Goal: Task Accomplishment & Management: Manage account settings

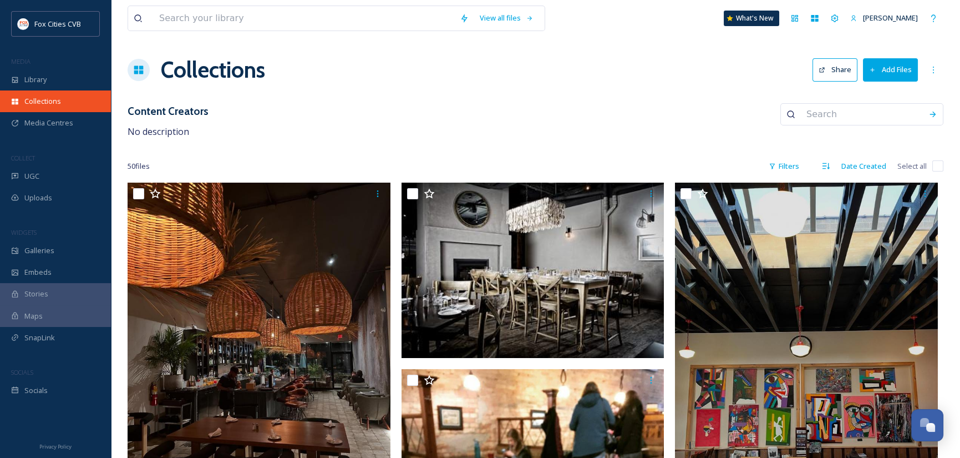
scroll to position [770, 0]
click at [903, 70] on button "Add Files" at bounding box center [890, 69] width 55 height 23
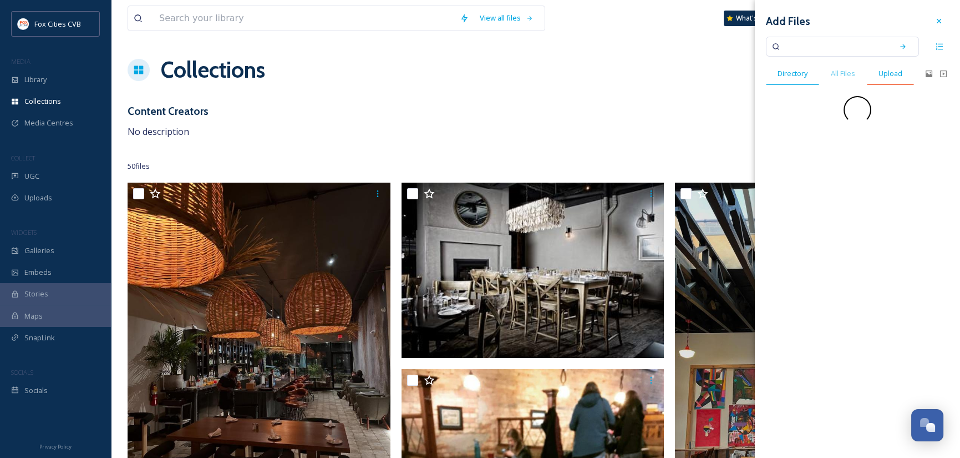
click at [901, 70] on span "Upload" at bounding box center [891, 73] width 24 height 11
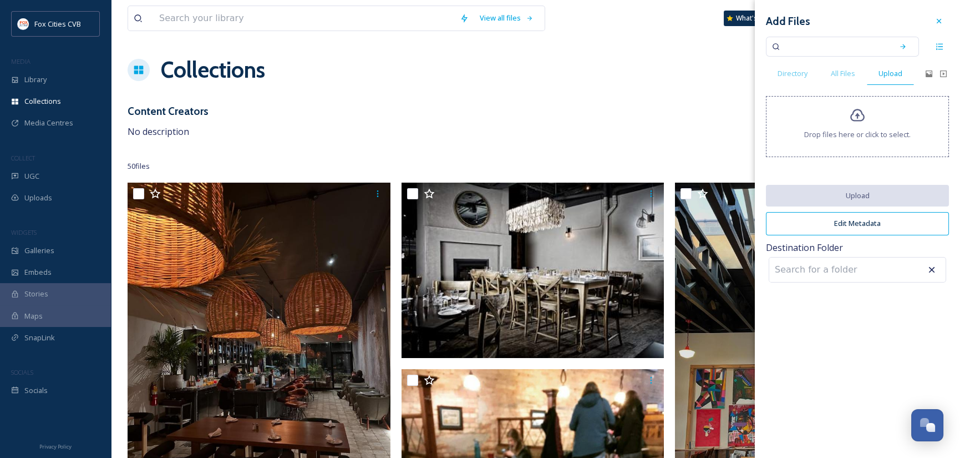
click at [897, 129] on span "Drop files here or click to select." at bounding box center [857, 134] width 107 height 11
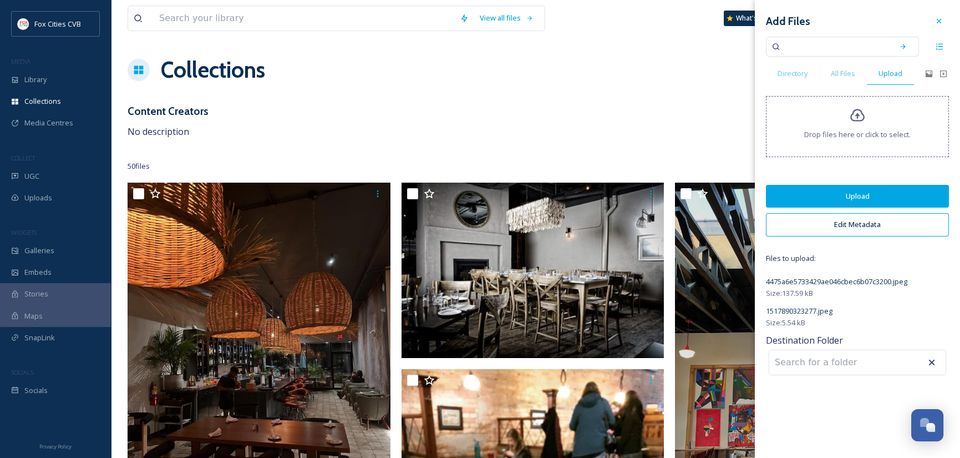
click at [852, 196] on button "Upload" at bounding box center [857, 196] width 183 height 23
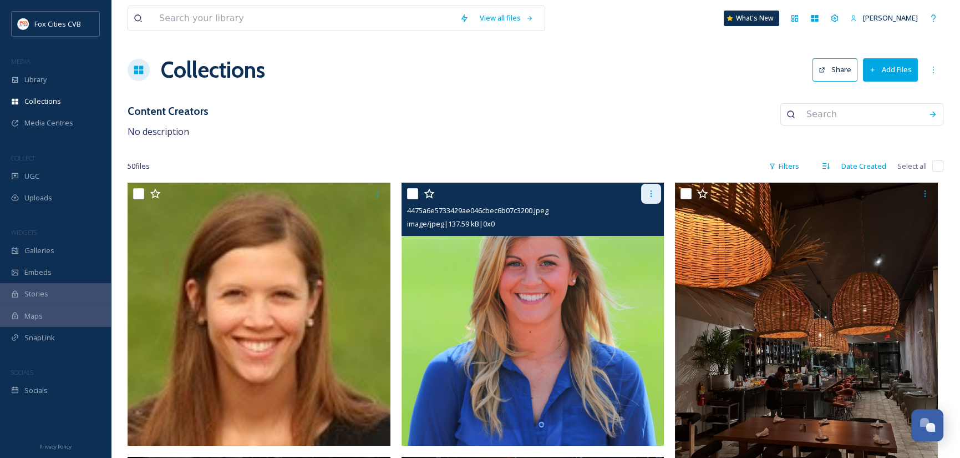
click at [653, 193] on icon at bounding box center [651, 193] width 9 height 9
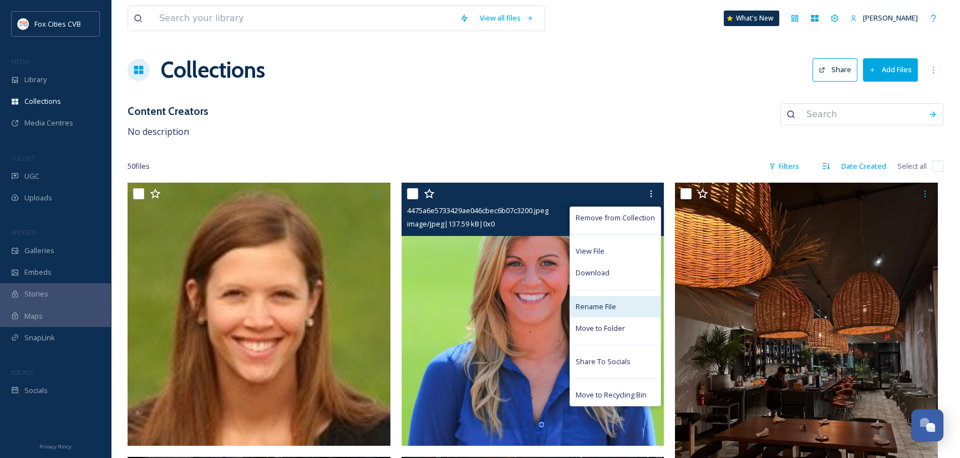
click at [611, 306] on span "Rename File" at bounding box center [596, 306] width 40 height 11
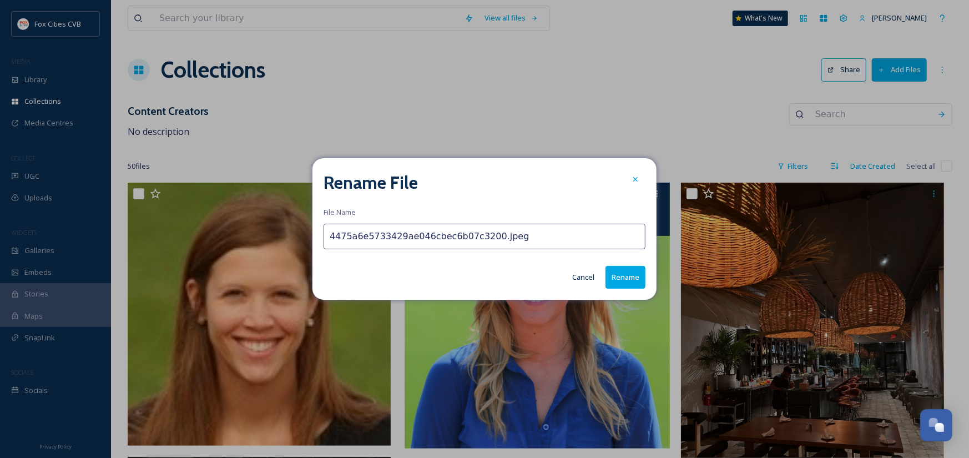
drag, startPoint x: 514, startPoint y: 234, endPoint x: 326, endPoint y: 234, distance: 187.5
click at [326, 234] on input "4475a6e5733429ae046cbec6b07c3200.jpeg" at bounding box center [484, 237] width 322 height 26
type input "[PERSON_NAME]"
click at [614, 276] on button "Rename" at bounding box center [625, 277] width 40 height 23
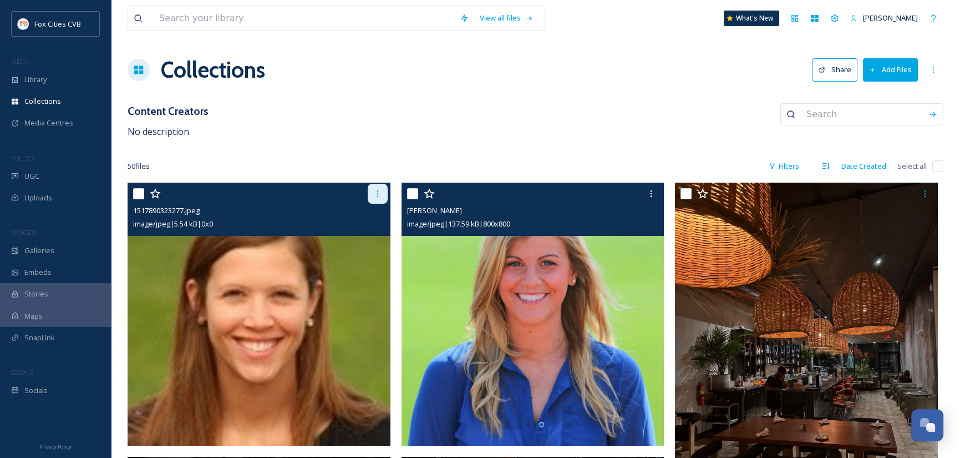
click at [380, 194] on icon at bounding box center [377, 193] width 9 height 9
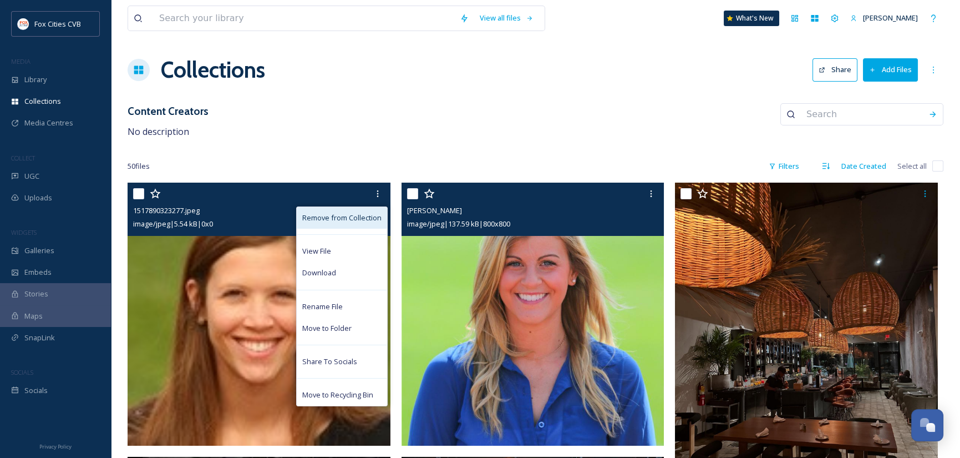
click at [355, 220] on span "Remove from Collection" at bounding box center [341, 217] width 79 height 11
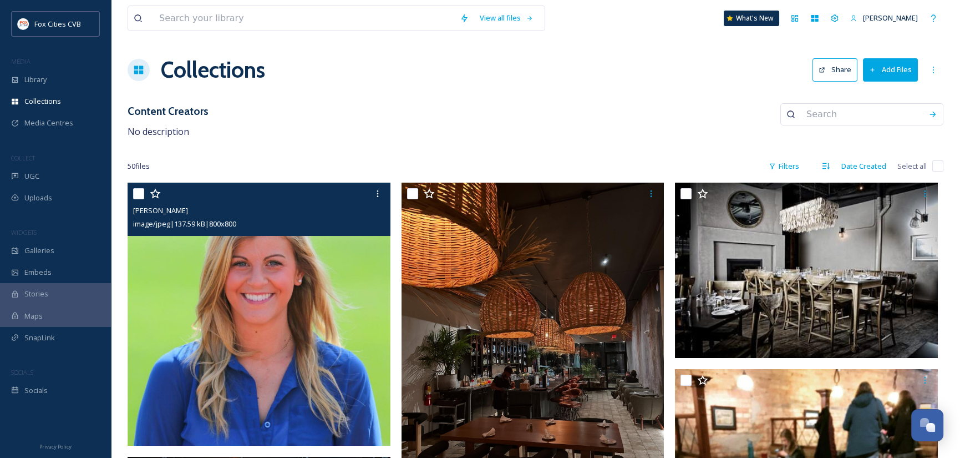
click at [137, 190] on input "checkbox" at bounding box center [138, 193] width 11 height 11
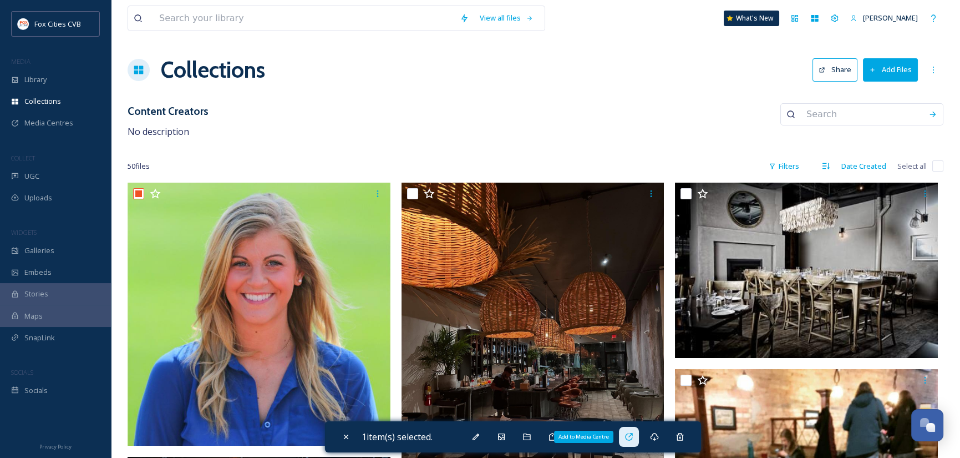
click at [632, 439] on icon at bounding box center [629, 436] width 9 height 9
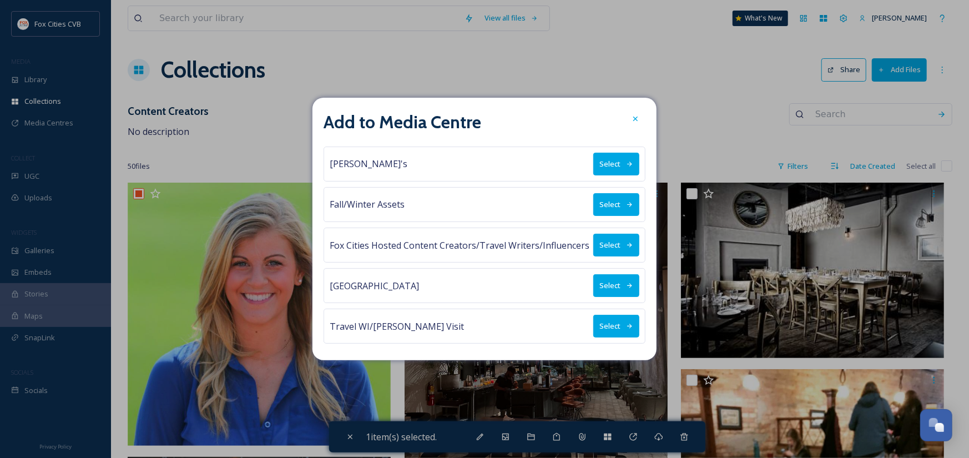
click at [615, 331] on button "Select" at bounding box center [616, 326] width 46 height 23
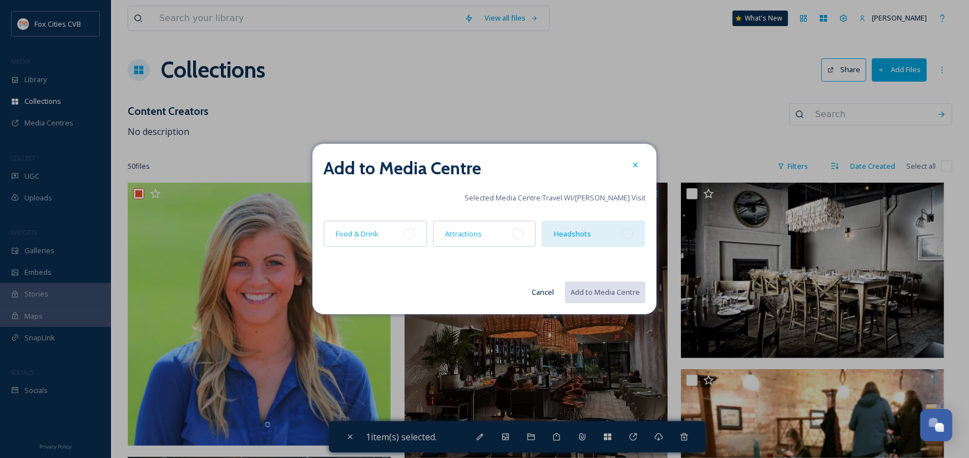
click at [627, 237] on div at bounding box center [627, 233] width 11 height 11
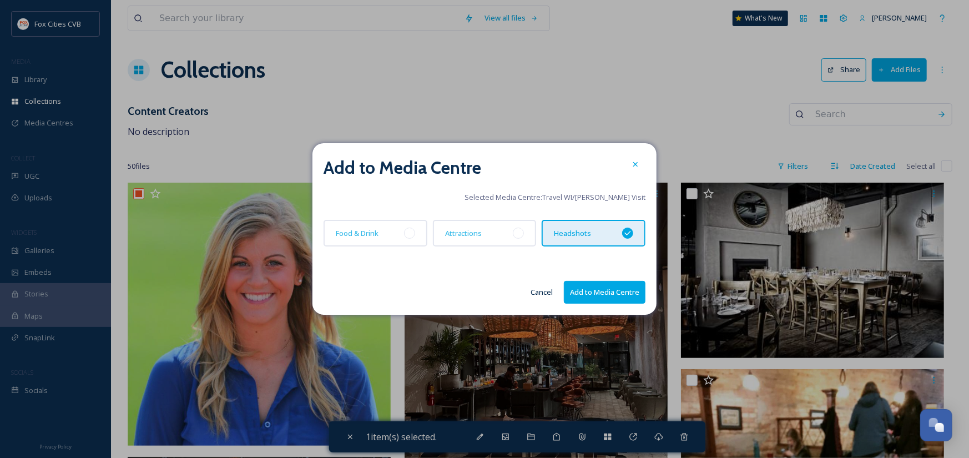
click at [610, 293] on button "Add to Media Centre" at bounding box center [605, 292] width 82 height 23
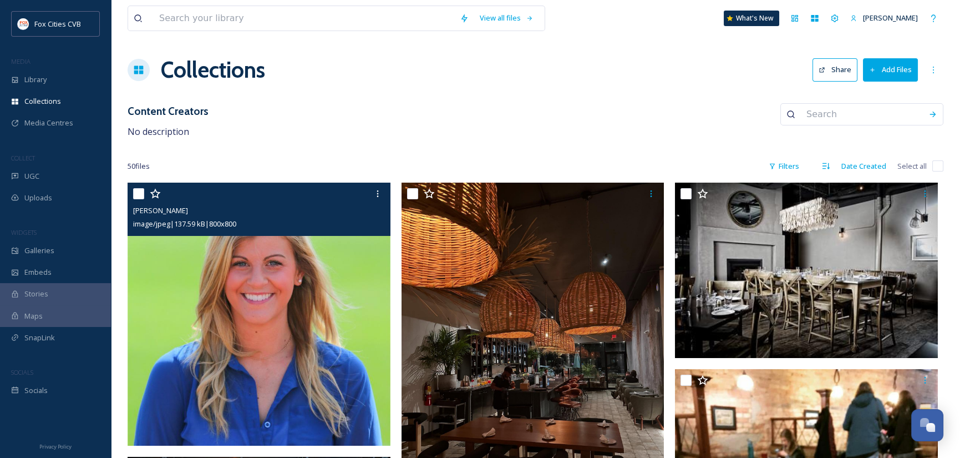
click at [140, 193] on input "checkbox" at bounding box center [138, 193] width 11 height 11
checkbox input "true"
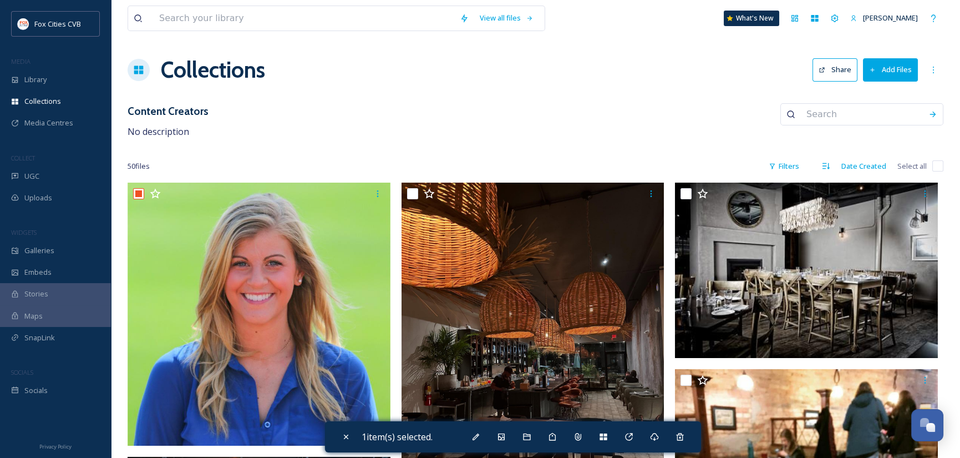
click at [49, 116] on div "Media Centres" at bounding box center [55, 123] width 111 height 22
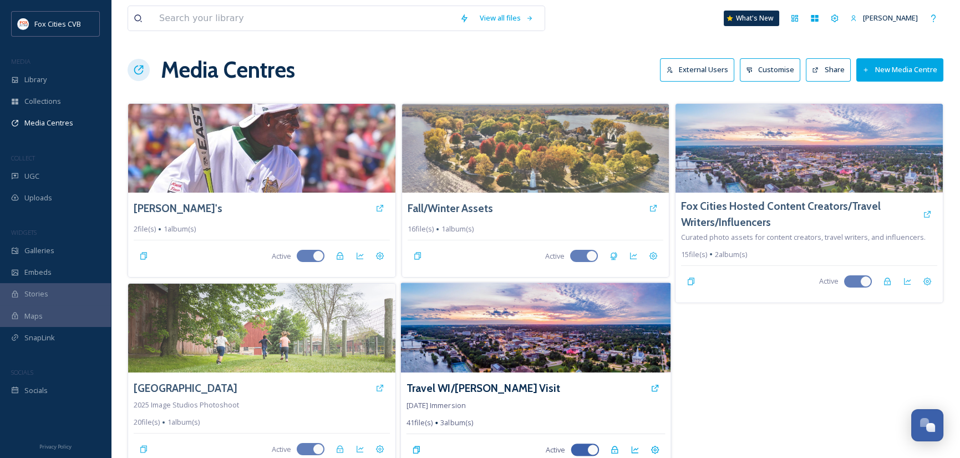
click at [524, 332] on img at bounding box center [536, 328] width 270 height 90
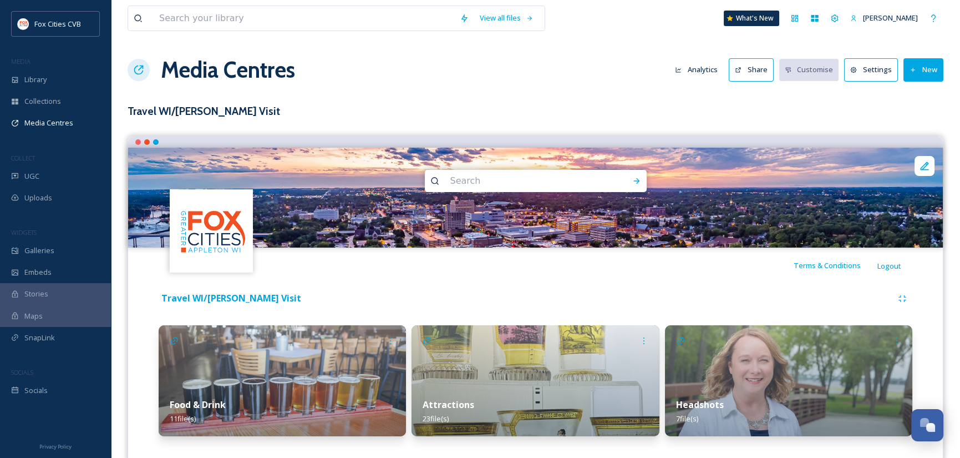
scroll to position [22, 0]
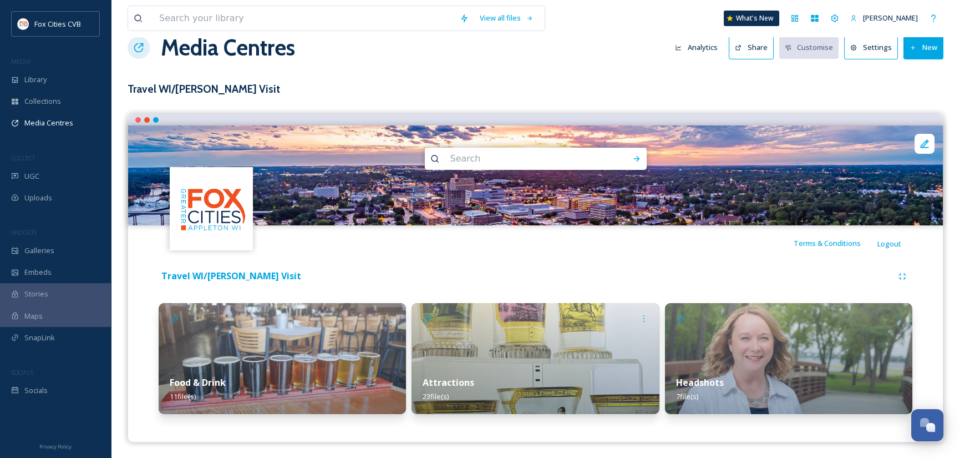
click at [318, 334] on img at bounding box center [282, 358] width 247 height 111
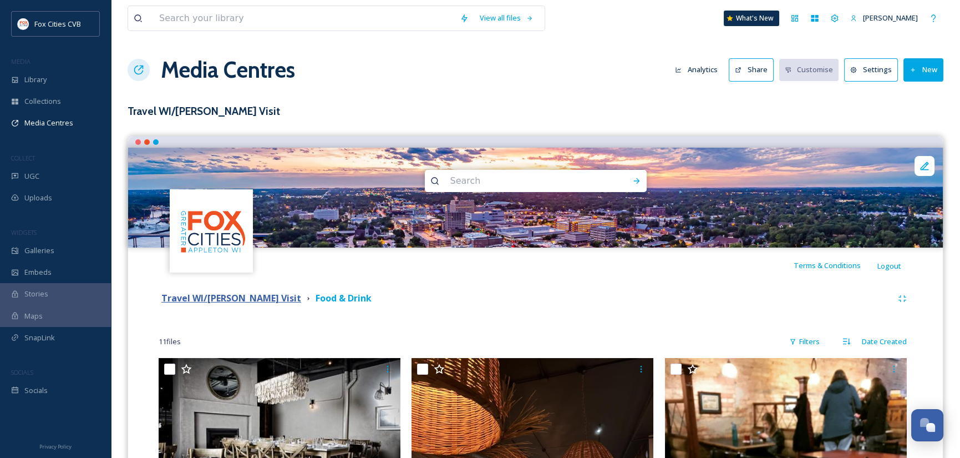
click at [247, 299] on strong "Travel WI/[PERSON_NAME] Visit" at bounding box center [231, 298] width 140 height 12
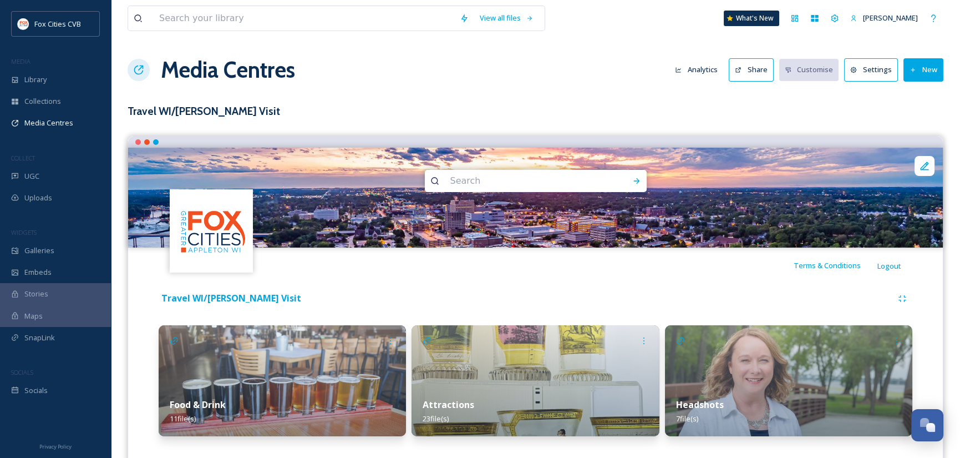
click at [456, 364] on img at bounding box center [535, 380] width 247 height 111
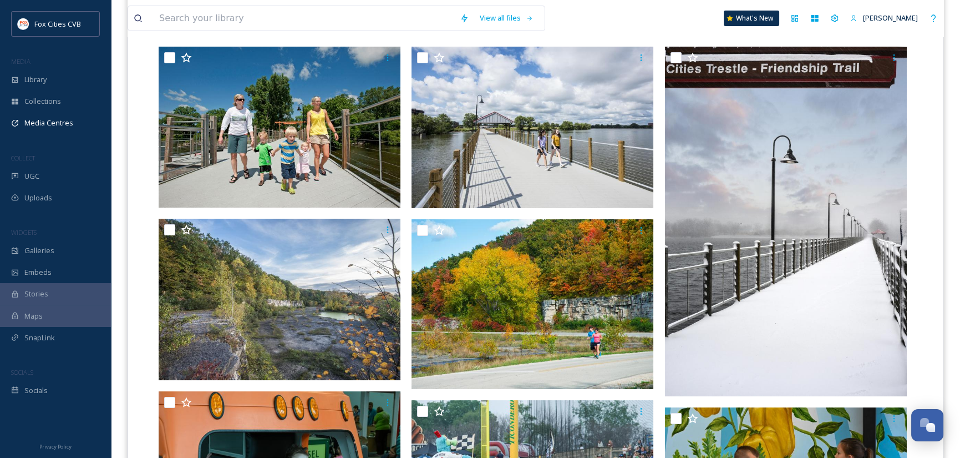
scroll to position [277, 0]
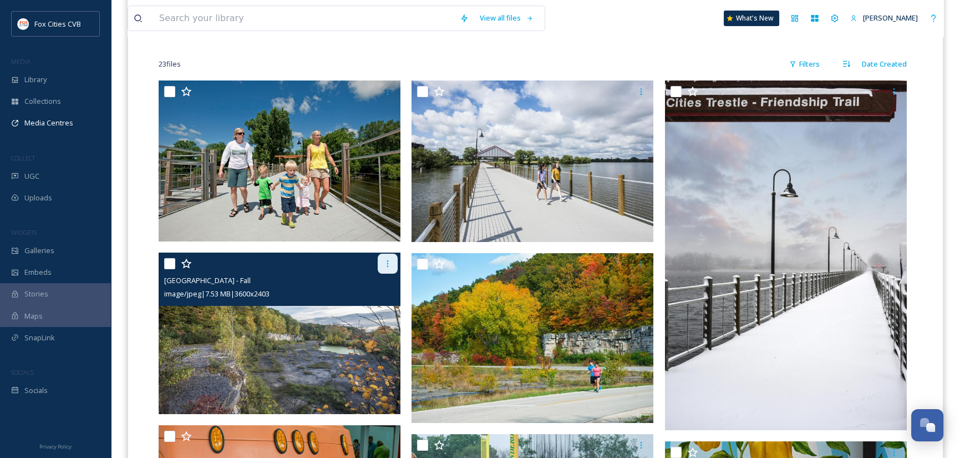
click at [389, 262] on icon at bounding box center [387, 263] width 9 height 9
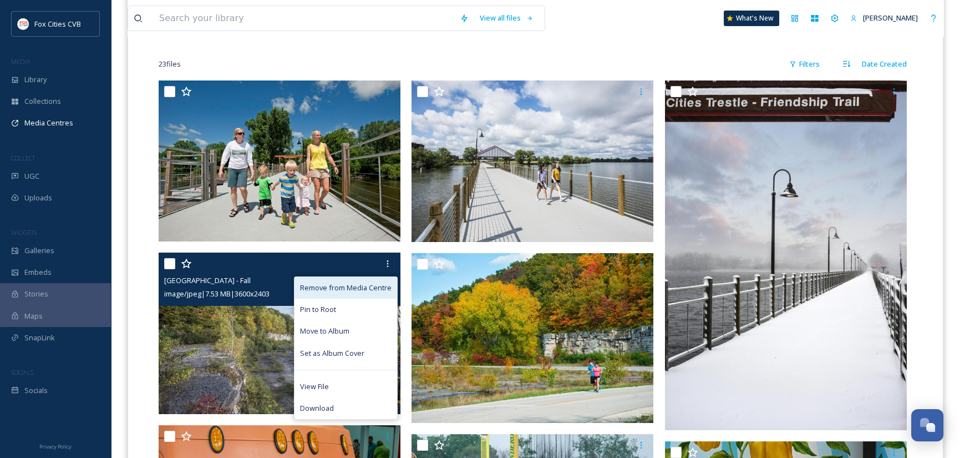
click at [362, 282] on span "Remove from Media Centre" at bounding box center [346, 287] width 92 height 11
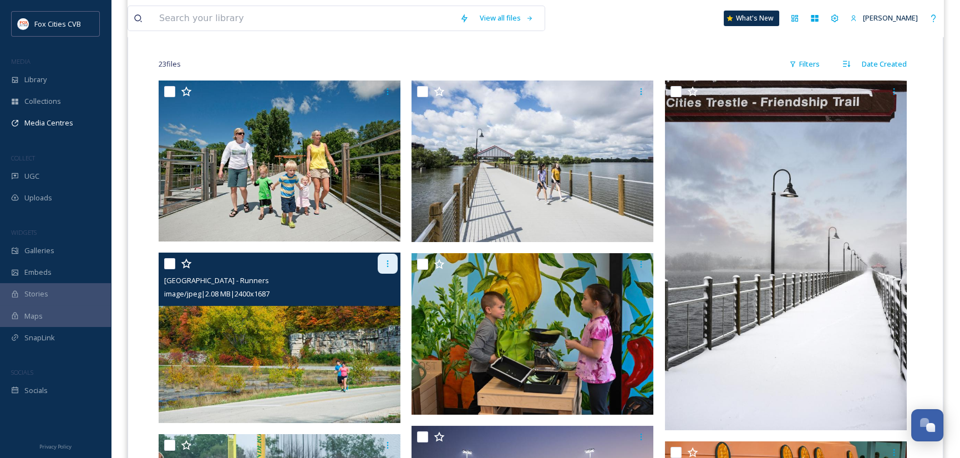
click at [390, 257] on div at bounding box center [388, 264] width 20 height 20
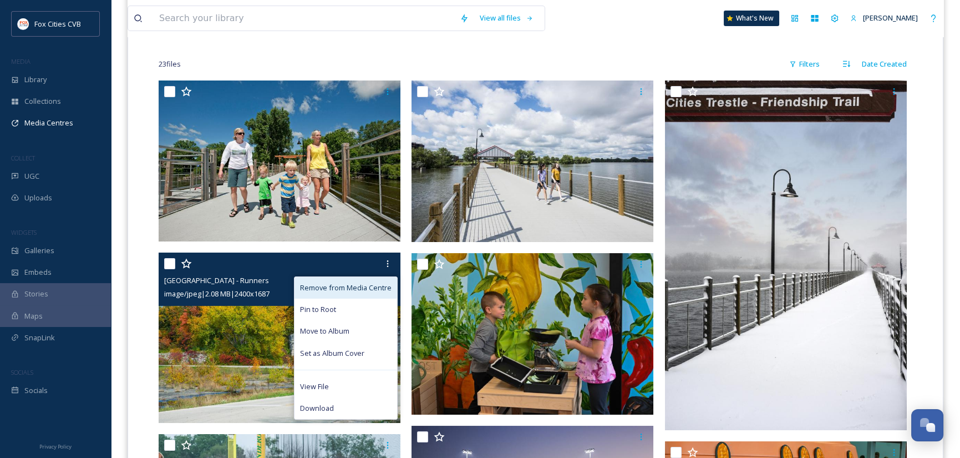
click at [358, 283] on span "Remove from Media Centre" at bounding box center [346, 287] width 92 height 11
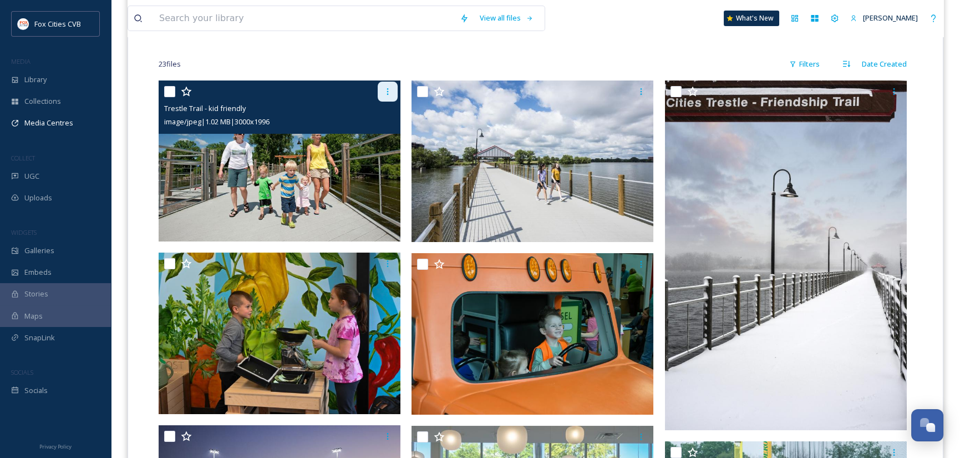
click at [389, 94] on icon at bounding box center [387, 91] width 9 height 9
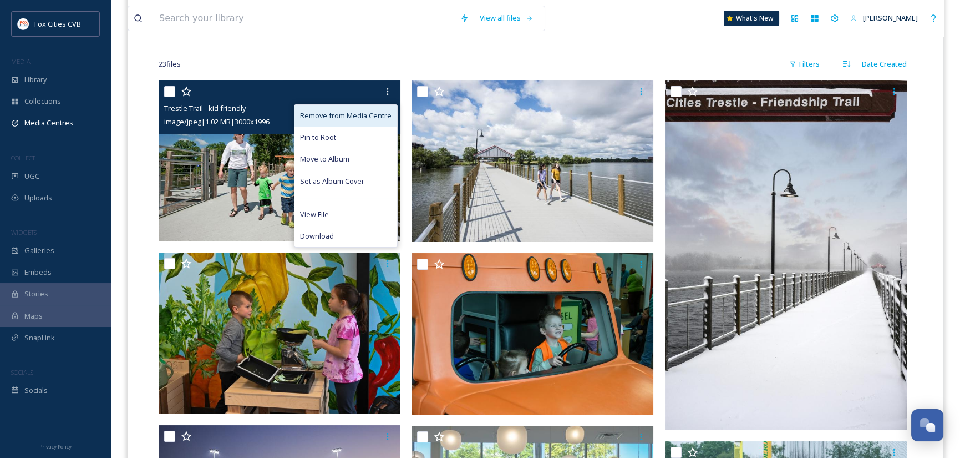
click at [363, 113] on span "Remove from Media Centre" at bounding box center [346, 115] width 92 height 11
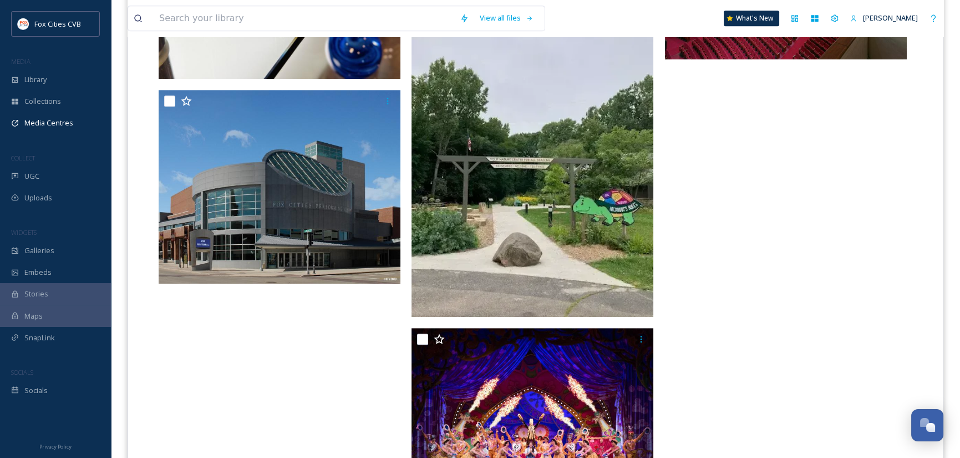
scroll to position [1422, 0]
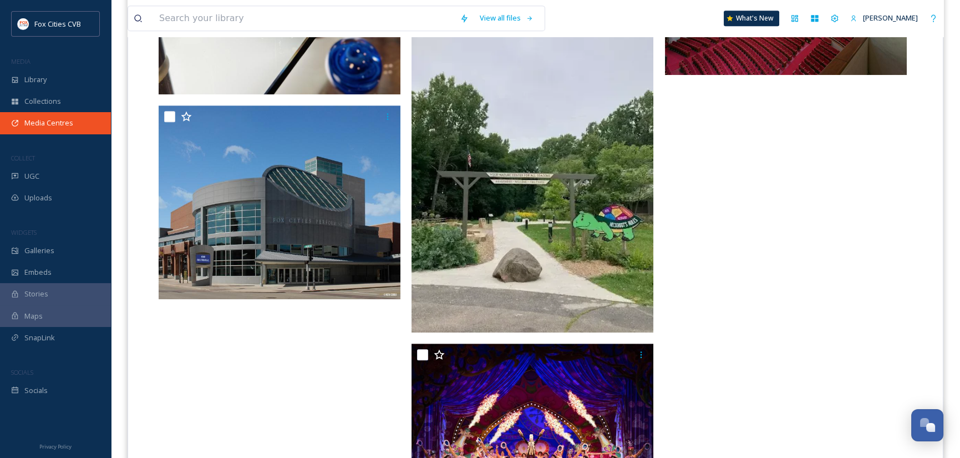
click at [60, 118] on span "Media Centres" at bounding box center [48, 123] width 49 height 11
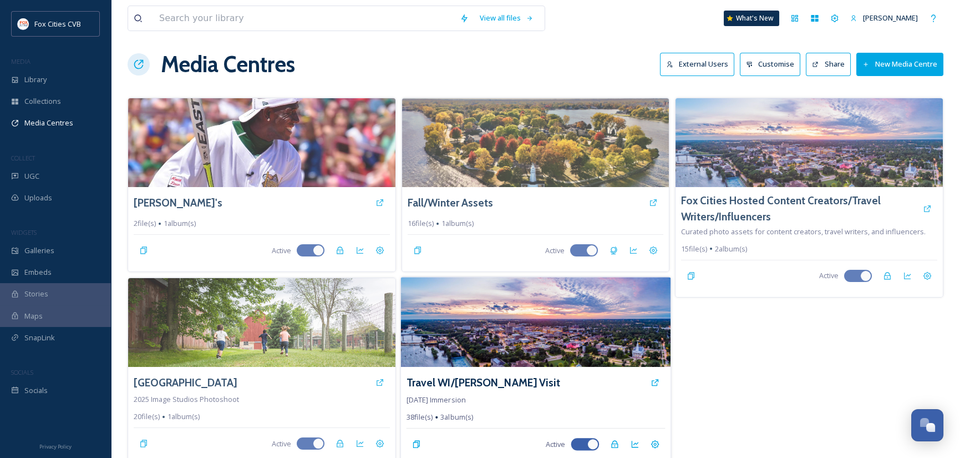
scroll to position [12, 0]
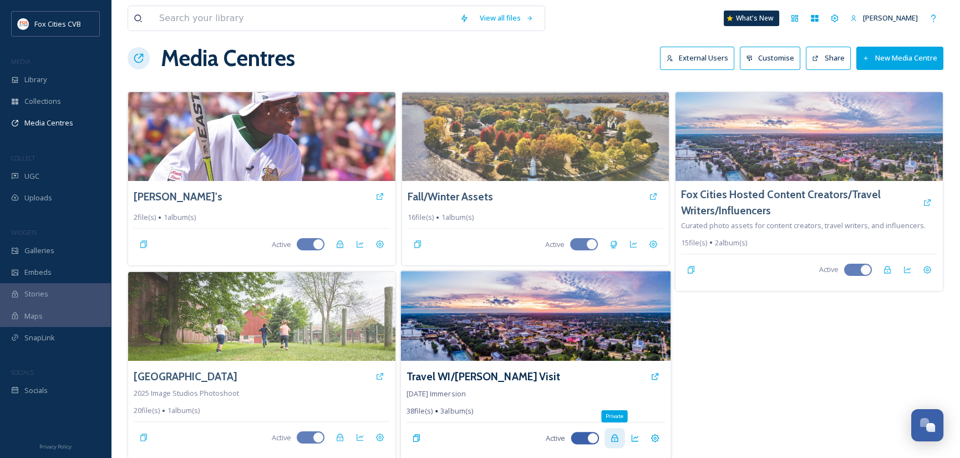
click at [615, 435] on icon at bounding box center [614, 438] width 9 height 9
click at [655, 435] on icon at bounding box center [654, 438] width 9 height 9
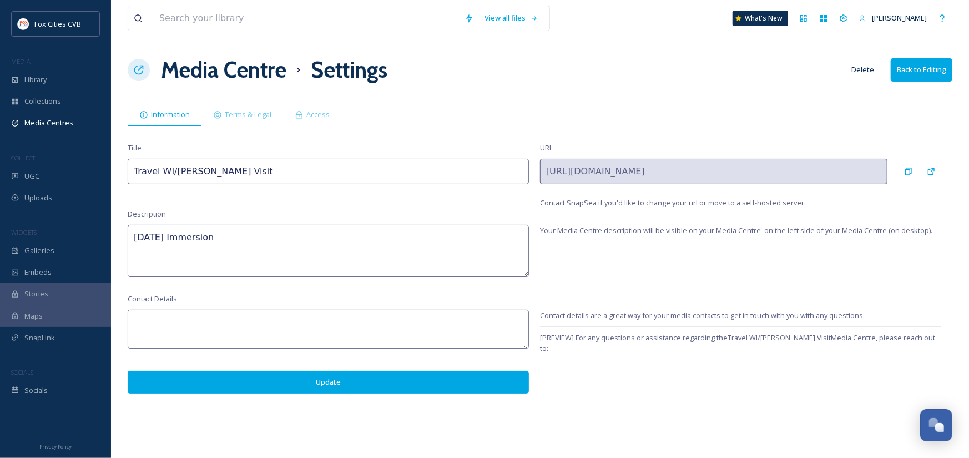
drag, startPoint x: 176, startPoint y: 238, endPoint x: 95, endPoint y: 237, distance: 81.0
click at [100, 237] on div "Fox Cities CVB MEDIA Library Collections Media Centres COLLECT UGC Uploads WIDG…" at bounding box center [484, 229] width 969 height 458
type textarea "[DATE] Immersion"
click at [375, 384] on button "Update" at bounding box center [328, 382] width 401 height 23
click at [316, 113] on span "Access" at bounding box center [317, 114] width 23 height 11
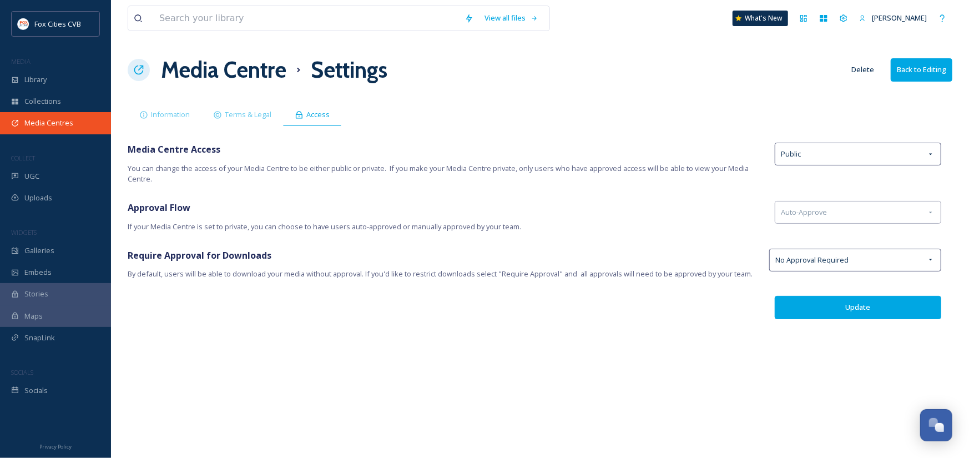
click at [66, 122] on span "Media Centres" at bounding box center [48, 123] width 49 height 11
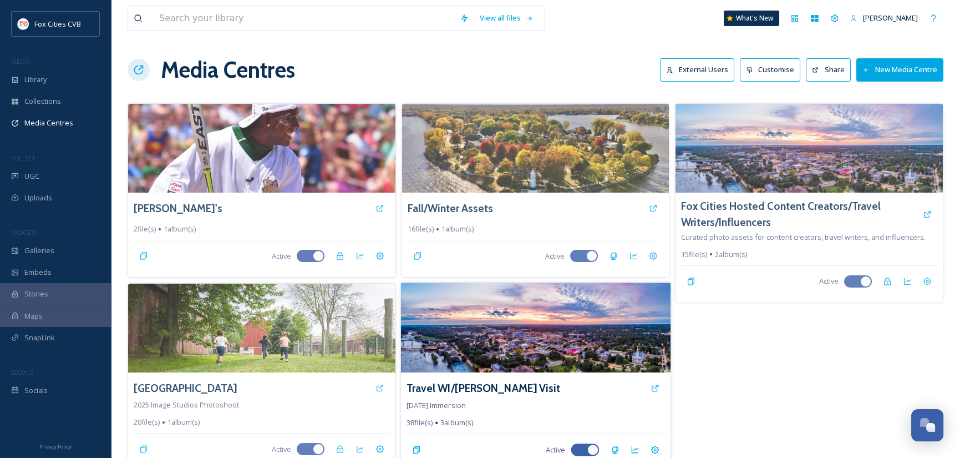
scroll to position [13, 0]
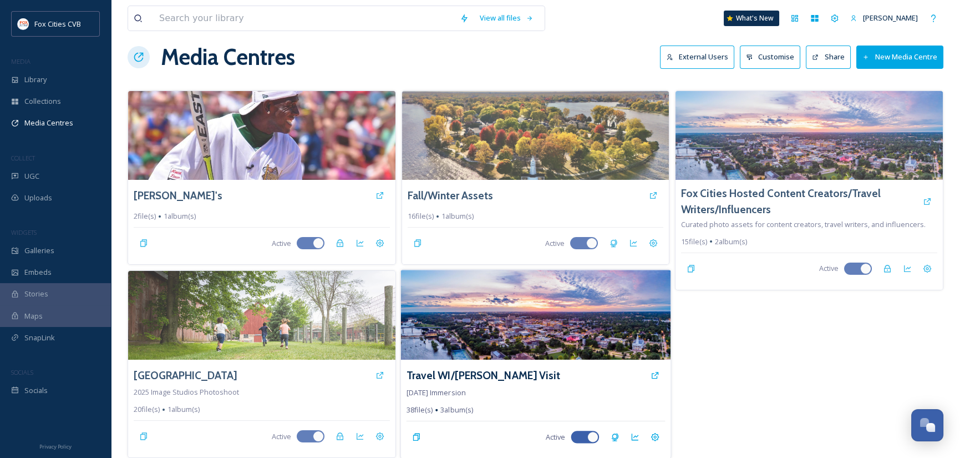
click at [549, 310] on img at bounding box center [536, 315] width 270 height 90
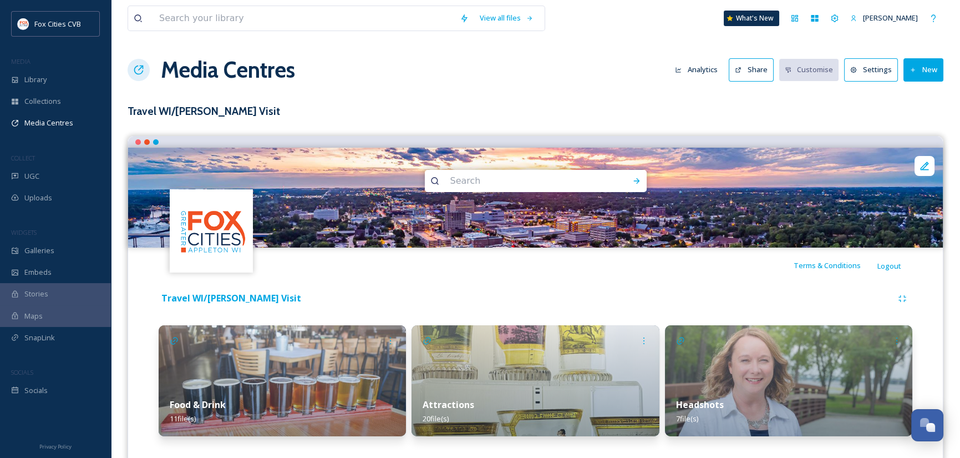
click at [751, 66] on button "Share" at bounding box center [751, 69] width 45 height 23
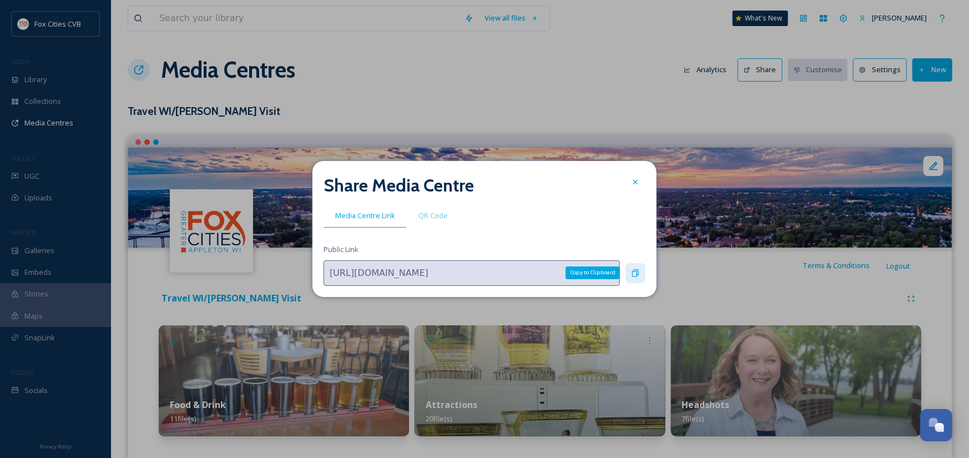
click at [636, 268] on icon at bounding box center [635, 272] width 9 height 9
